Goal: Information Seeking & Learning: Learn about a topic

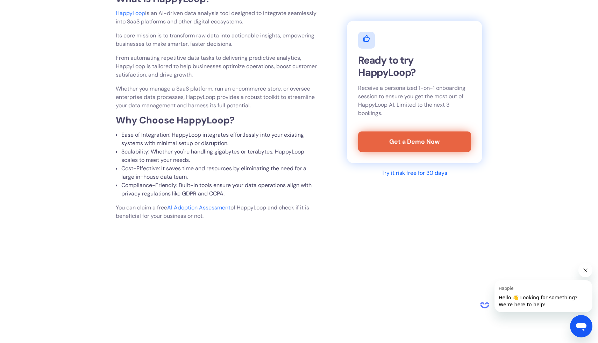
scroll to position [1792, 0]
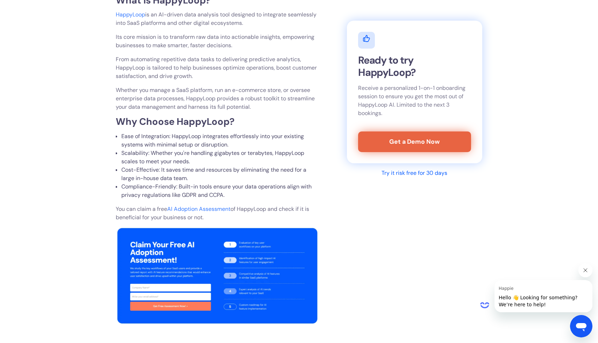
click at [133, 18] on link "HappyLoop" at bounding box center [130, 14] width 29 height 7
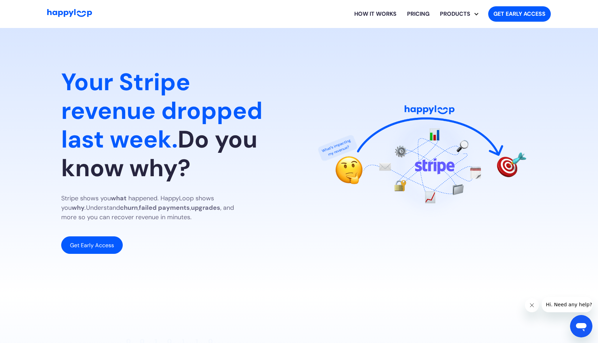
click at [419, 16] on link "Pricing" at bounding box center [418, 14] width 33 height 22
click at [457, 35] on link "SaaS Integration" at bounding box center [466, 34] width 52 height 16
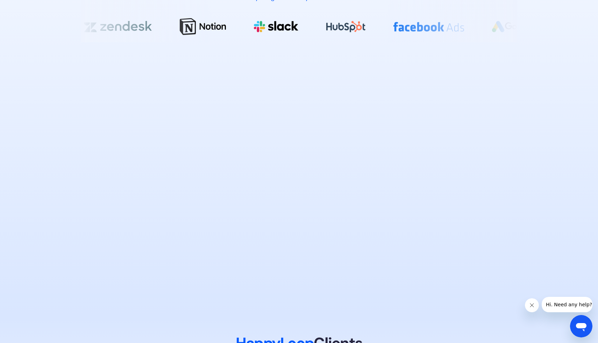
scroll to position [536, 0]
